Goal: Information Seeking & Learning: Learn about a topic

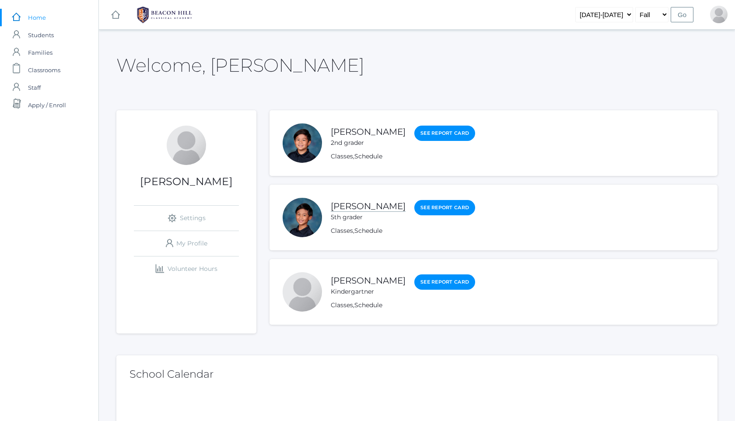
click at [368, 207] on link "[PERSON_NAME]" at bounding box center [368, 206] width 75 height 11
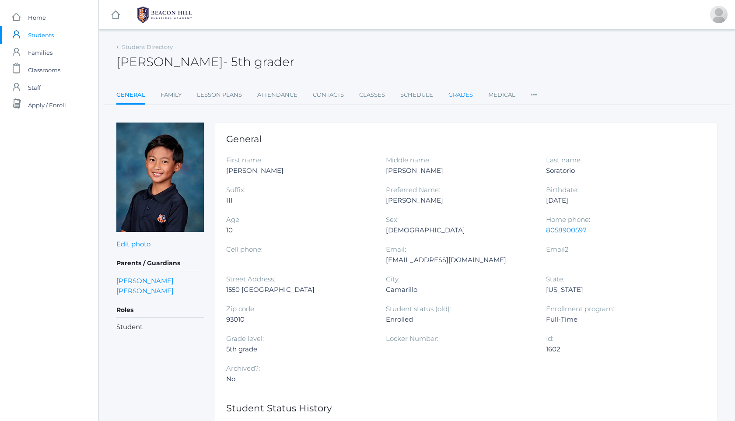
click at [456, 95] on link "Grades" at bounding box center [461, 95] width 25 height 18
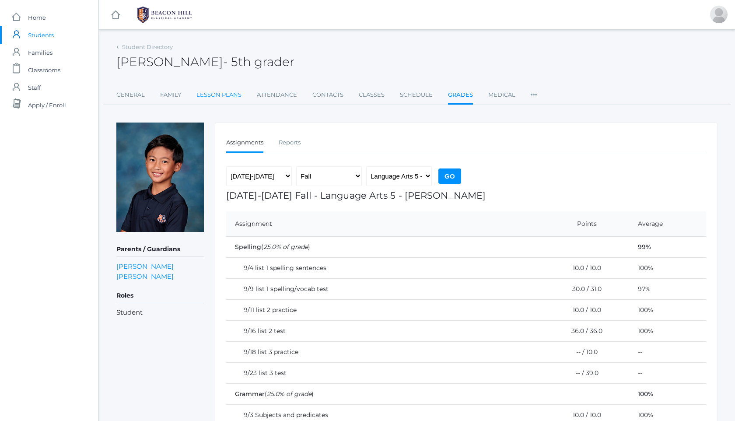
click at [214, 89] on link "Lesson Plans" at bounding box center [218, 95] width 45 height 18
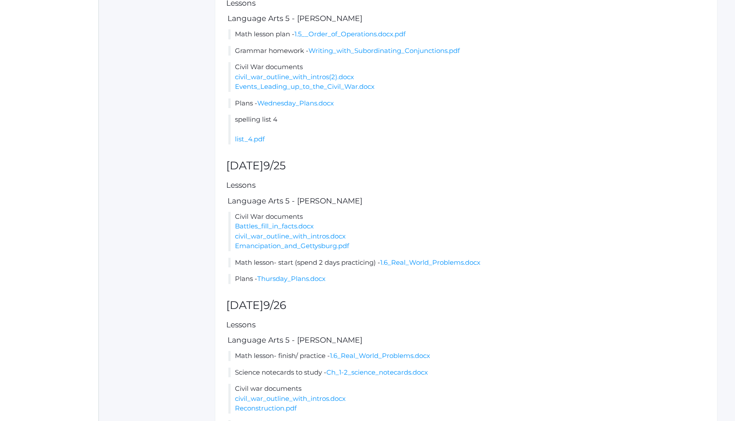
scroll to position [557, 0]
click at [334, 39] on link "1.5__Order_of_Operations.docx.pdf" at bounding box center [350, 35] width 111 height 8
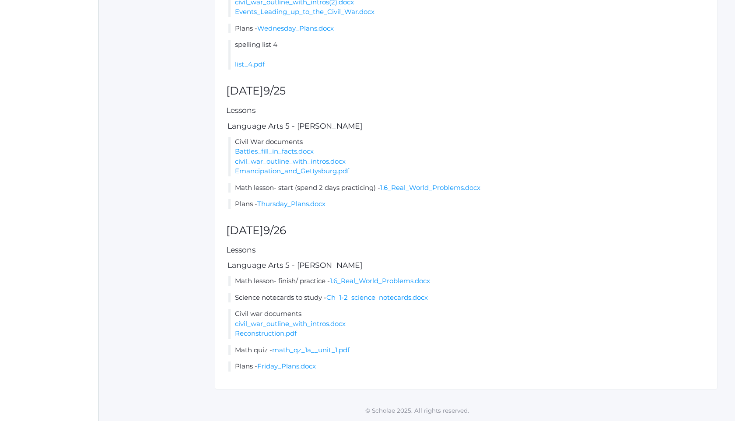
scroll to position [662, 0]
click at [316, 350] on link "math_qz_1a__unit_1.pdf" at bounding box center [310, 350] width 77 height 8
